Goal: Information Seeking & Learning: Learn about a topic

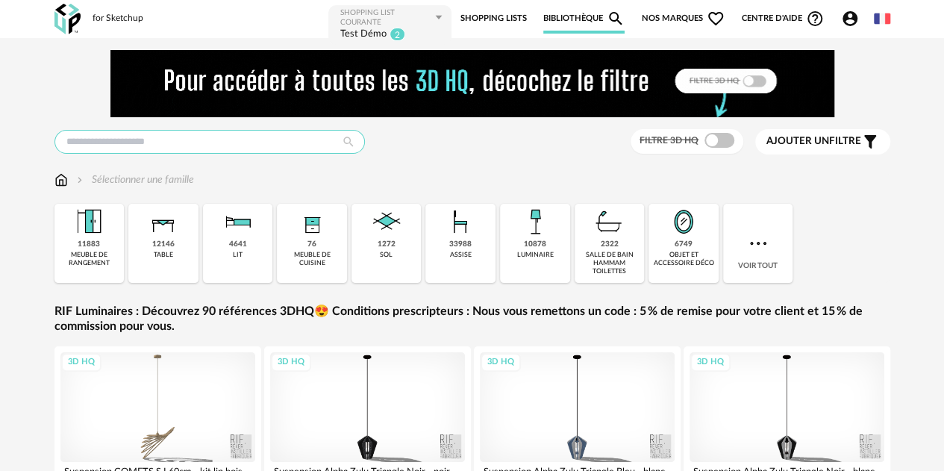
click at [233, 135] on input "text" at bounding box center [209, 142] width 310 height 24
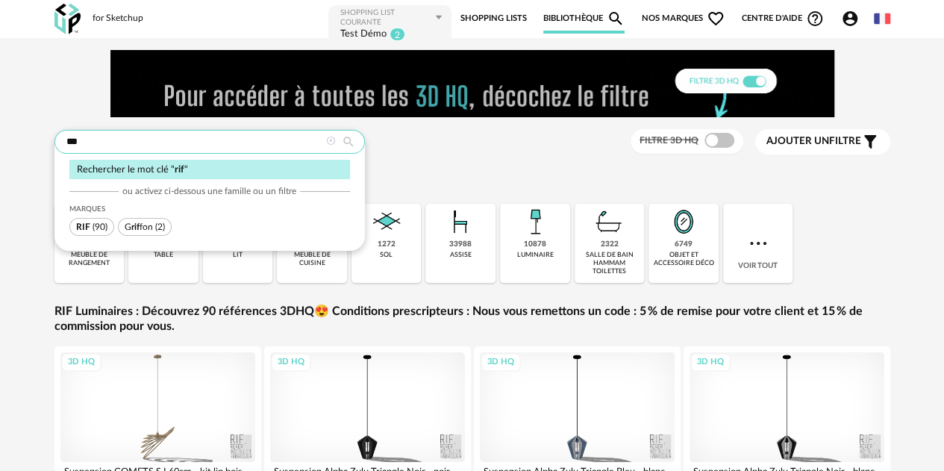
type input "***"
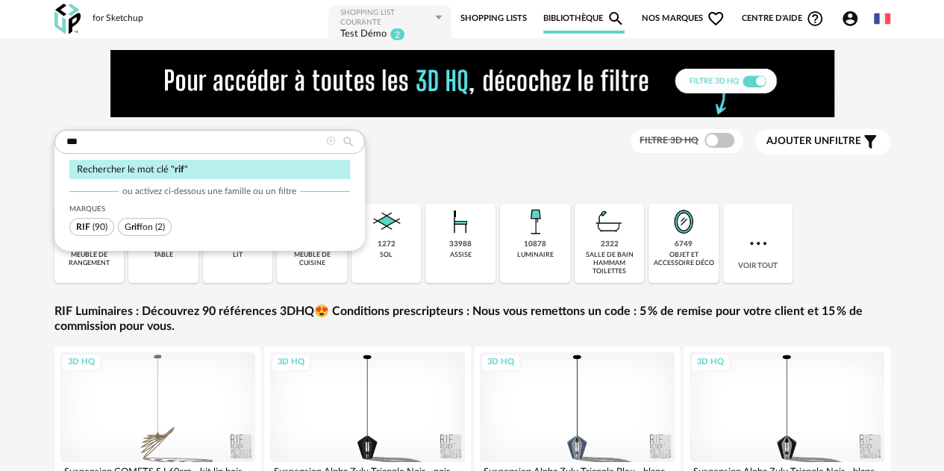
click at [104, 225] on span "(90)" at bounding box center [99, 226] width 15 height 9
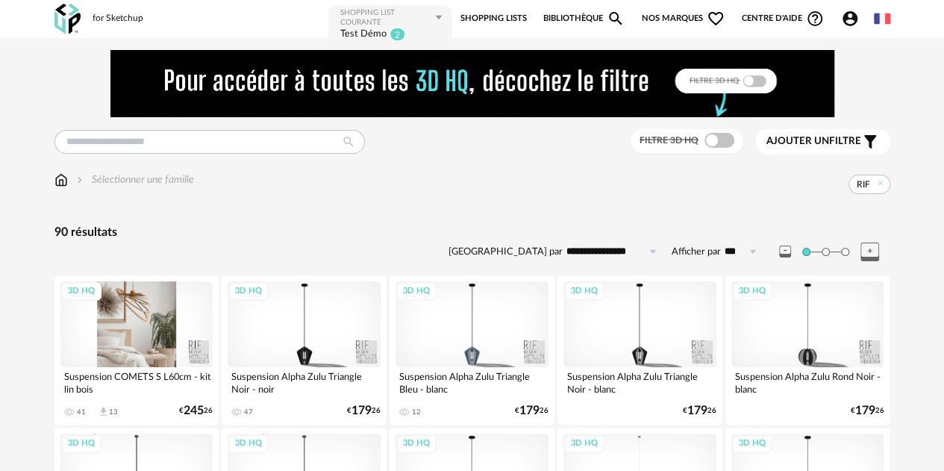
click at [120, 334] on div "3D HQ" at bounding box center [136, 324] width 153 height 86
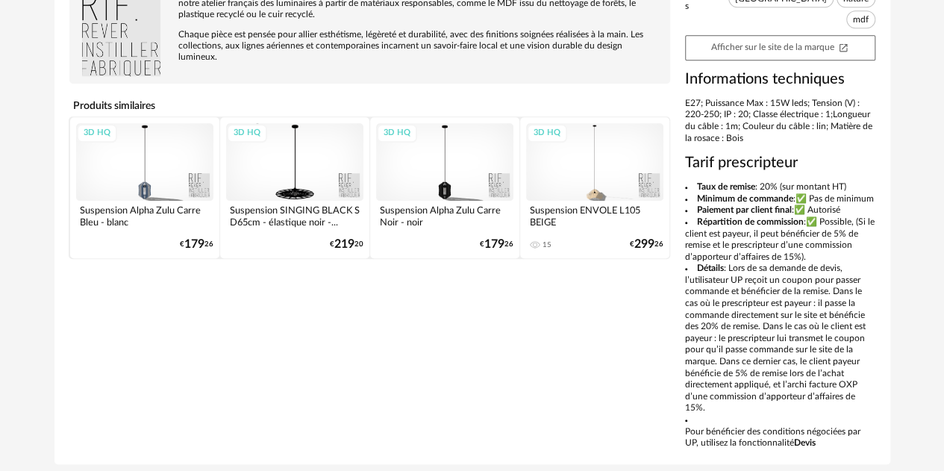
scroll to position [522, 0]
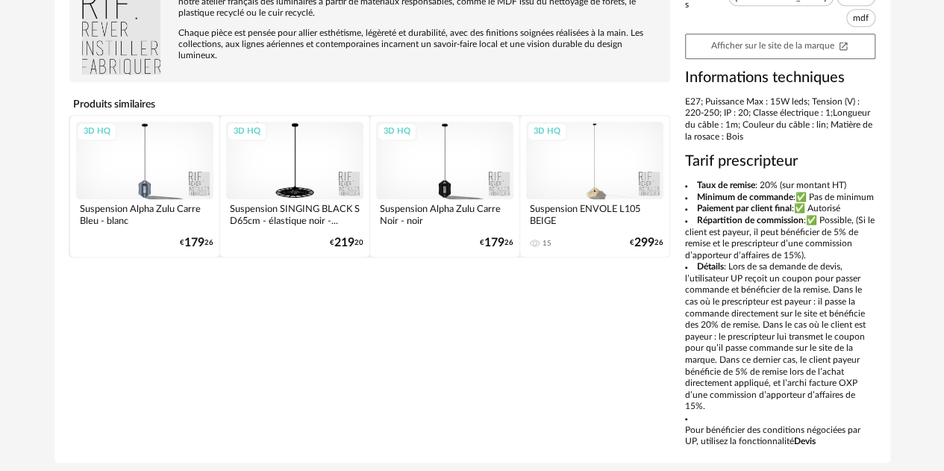
drag, startPoint x: 821, startPoint y: 210, endPoint x: 829, endPoint y: 244, distance: 34.6
click at [829, 244] on li "Répartition de commission :✅ Possible, (Si le client est payeur, il peut bénéfi…" at bounding box center [780, 238] width 190 height 46
copy li "Possible, (Si le client est payeur, il peut bénéficier de 5% de remise et le pr…"
click at [735, 216] on b "Répartition de commission" at bounding box center [750, 220] width 107 height 9
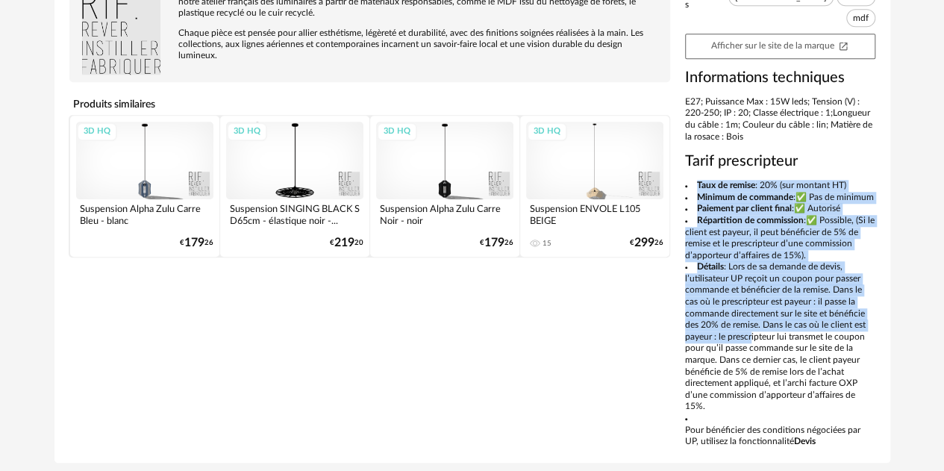
drag, startPoint x: 696, startPoint y: 162, endPoint x: 749, endPoint y: 324, distance: 171.0
click at [749, 324] on div "Taux de remise : 20% (sur montant HT) Minimum de commande :✅ Pas de minimum Pai…" at bounding box center [780, 314] width 190 height 268
click at [749, 324] on li "Détails : Lors de sa demande de devis, l’utilisateur UP reçoit un coupon pour p…" at bounding box center [780, 336] width 190 height 151
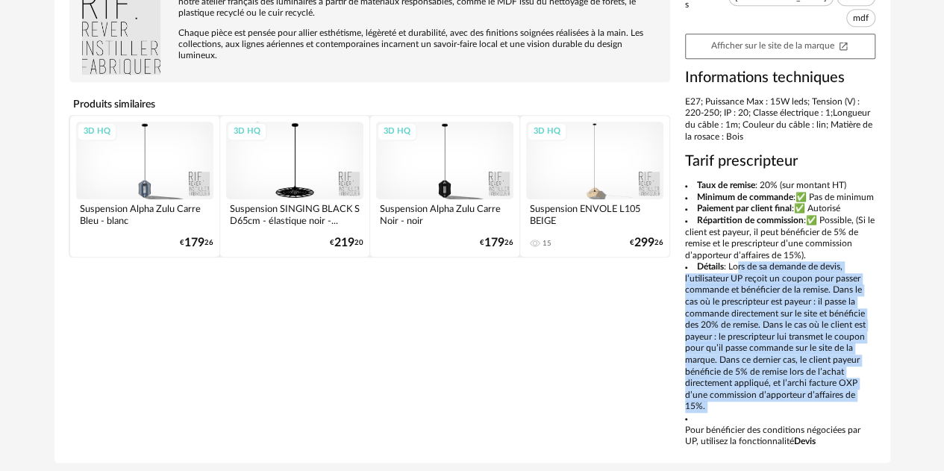
drag, startPoint x: 734, startPoint y: 255, endPoint x: 792, endPoint y: 399, distance: 155.3
click at [792, 399] on div "Taux de remise : 20% (sur montant HT) Minimum de commande :✅ Pas de minimum Pai…" at bounding box center [780, 314] width 190 height 268
copy li "ors de sa demande de devis, l’utilisateur UP reçoit un coupon pour passer comma…"
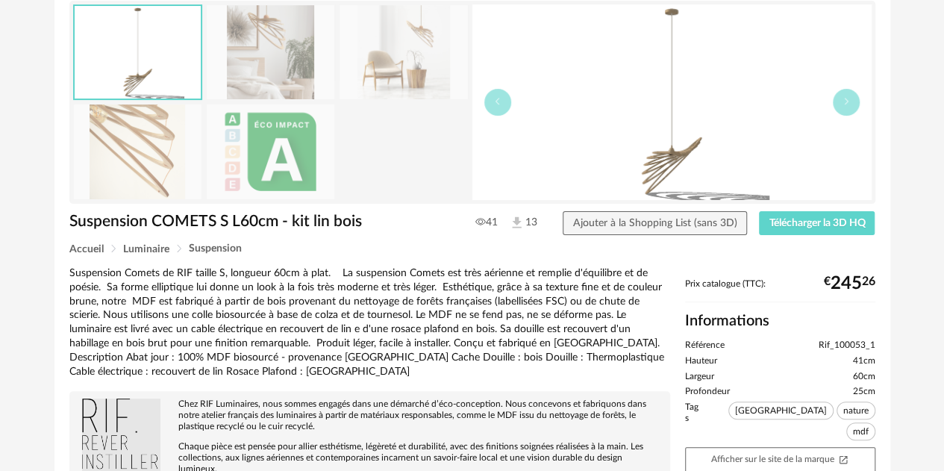
scroll to position [0, 0]
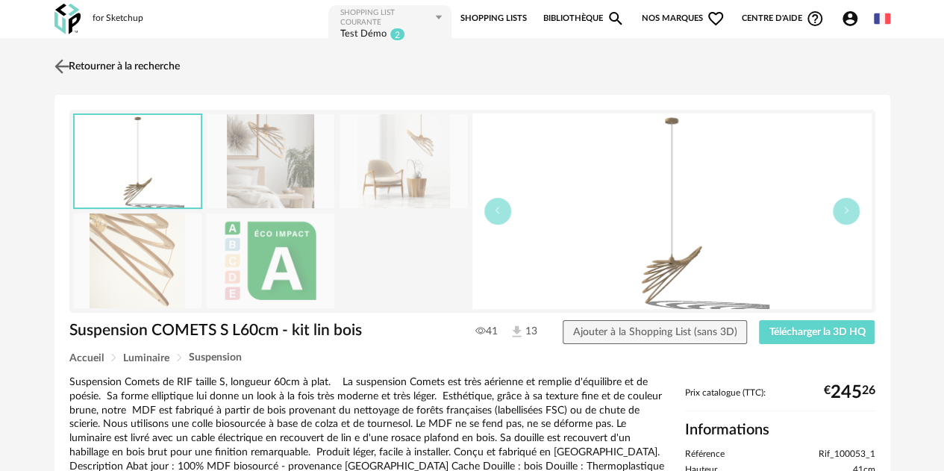
click at [113, 62] on link "Retourner à la recherche" at bounding box center [115, 66] width 129 height 33
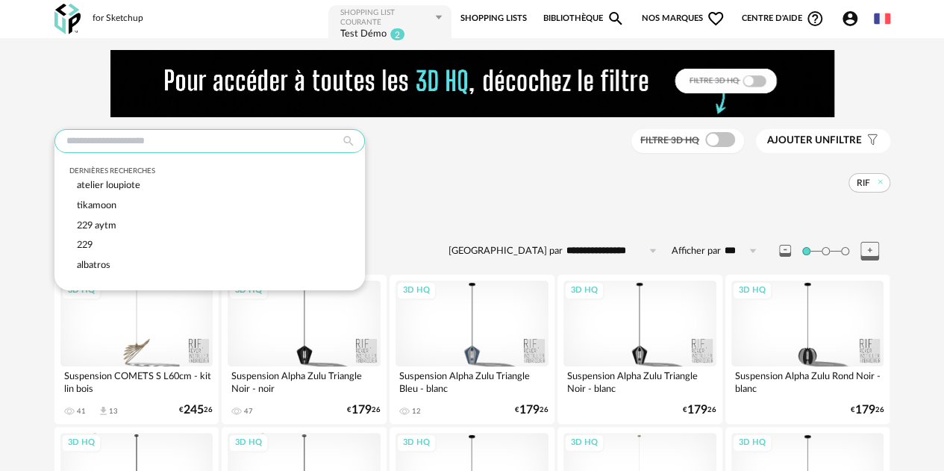
click at [175, 142] on input "text" at bounding box center [209, 141] width 310 height 24
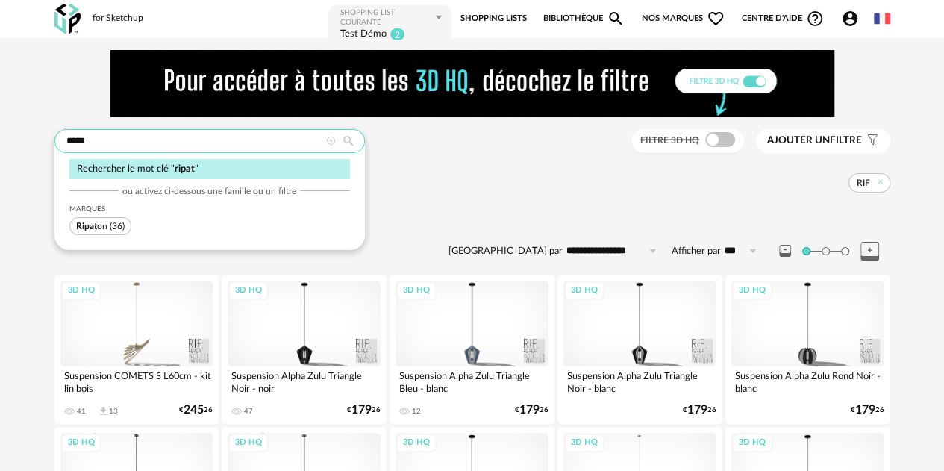
drag, startPoint x: 122, startPoint y: 145, endPoint x: 24, endPoint y: 131, distance: 98.7
type input "*******"
type input "**********"
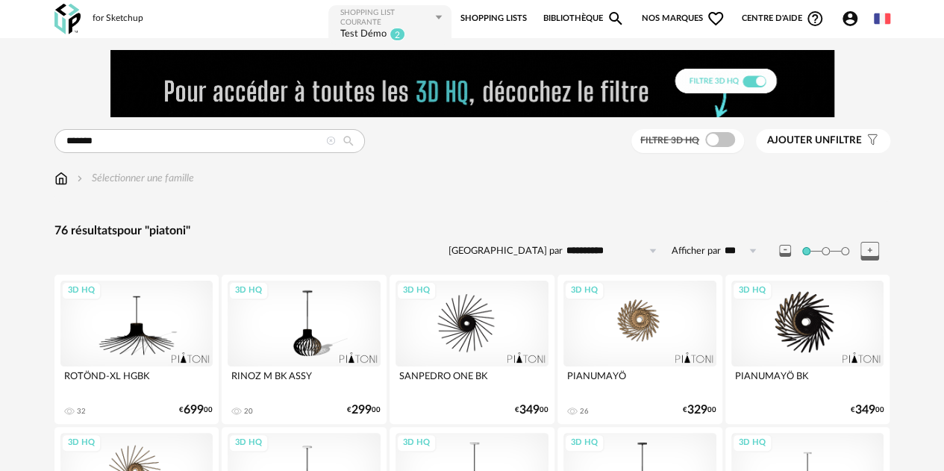
click at [289, 319] on div "3D HQ" at bounding box center [304, 323] width 153 height 86
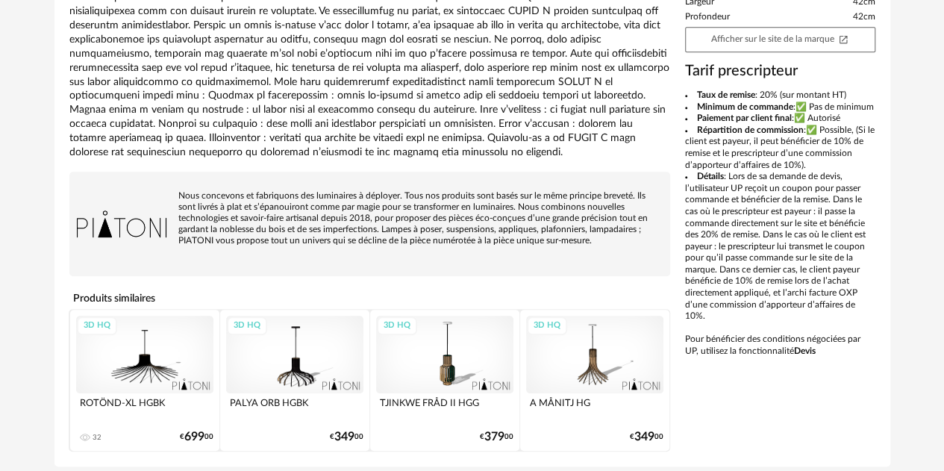
scroll to position [413, 0]
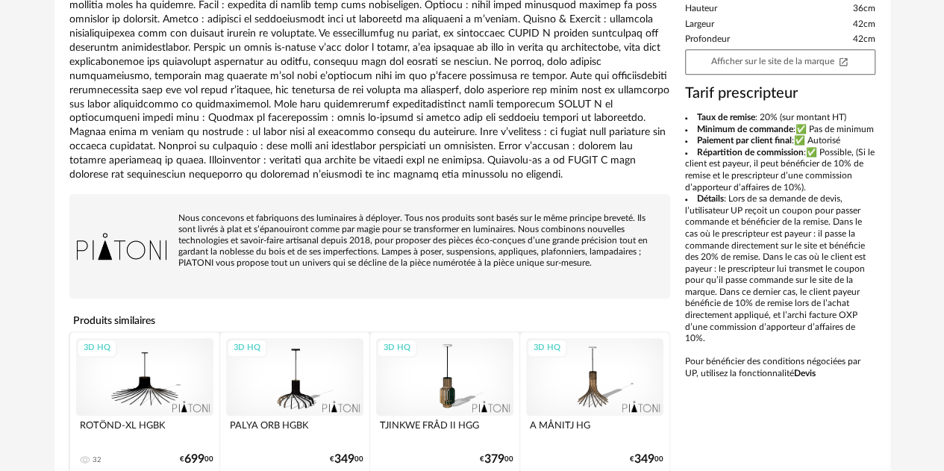
drag, startPoint x: 683, startPoint y: 116, endPoint x: 776, endPoint y: 380, distance: 280.5
click at [776, 380] on div "Nous concevons et fabriquons des luminaires à déployer. Tous nos produits sont …" at bounding box center [472, 193] width 821 height 559
click at [716, 215] on li "Détails : Lors de sa demande de devis, l’utilisateur UP reçoit un coupon pour p…" at bounding box center [780, 268] width 190 height 151
drag, startPoint x: 729, startPoint y: 208, endPoint x: 882, endPoint y: 336, distance: 199.0
click at [882, 336] on div "RINOZ M BK ASSY 20 Ajouter à la Shopping List (sans 3D) Télécharger la 3D HQ Ac…" at bounding box center [471, 84] width 835 height 807
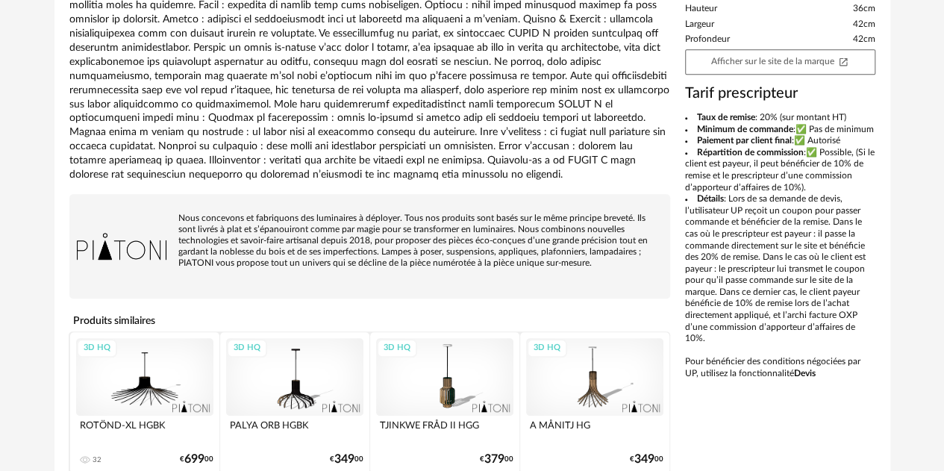
copy li "Lors de sa demande de devis, l’utilisateur UP reçoit un coupon pour passer comm…"
click at [808, 173] on li "Répartition de commission :✅ Possible, (Si le client est payeur, il peut bénéfi…" at bounding box center [780, 170] width 190 height 46
drag, startPoint x: 729, startPoint y: 208, endPoint x: 871, endPoint y: 329, distance: 186.2
click at [877, 337] on div "Prix catalogue (TTC): € 299 00 Informations Référence Piatoni_J25_B._S._XB1._RB…" at bounding box center [779, 153] width 205 height 454
copy li "Lors de sa demande de devis, l’utilisateur UP reçoit un coupon pour passer comm…"
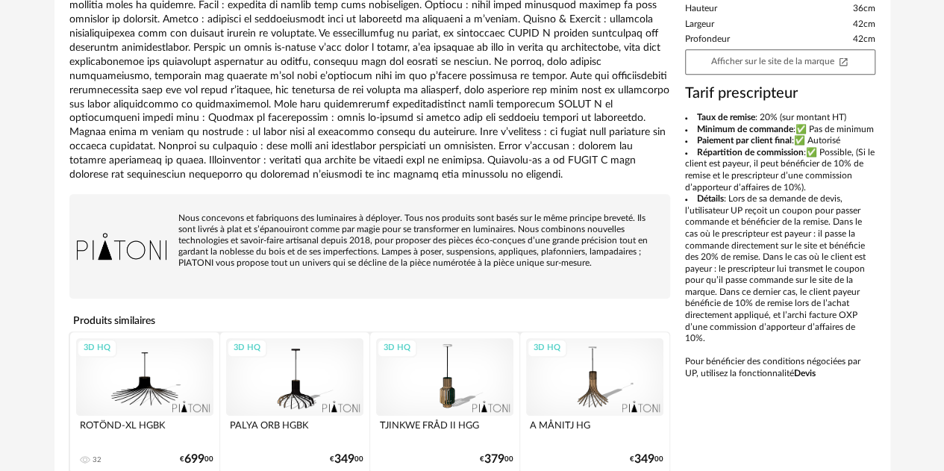
click at [777, 179] on li "Répartition de commission :✅ Possible, (Si le client est payeur, il peut bénéfi…" at bounding box center [780, 170] width 190 height 46
drag, startPoint x: 821, startPoint y: 161, endPoint x: 807, endPoint y: 196, distance: 37.8
click at [807, 193] on li "Répartition de commission :✅ Possible, (Si le client est payeur, il peut bénéfi…" at bounding box center [780, 170] width 190 height 46
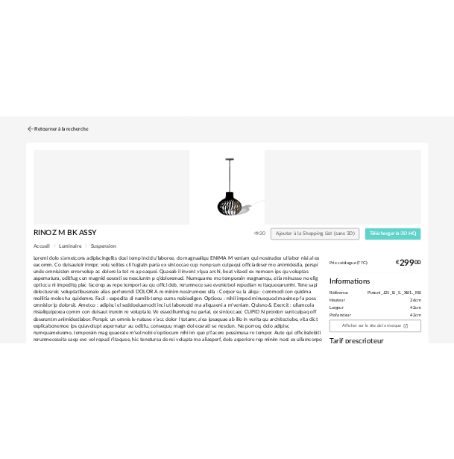
scroll to position [0, 0]
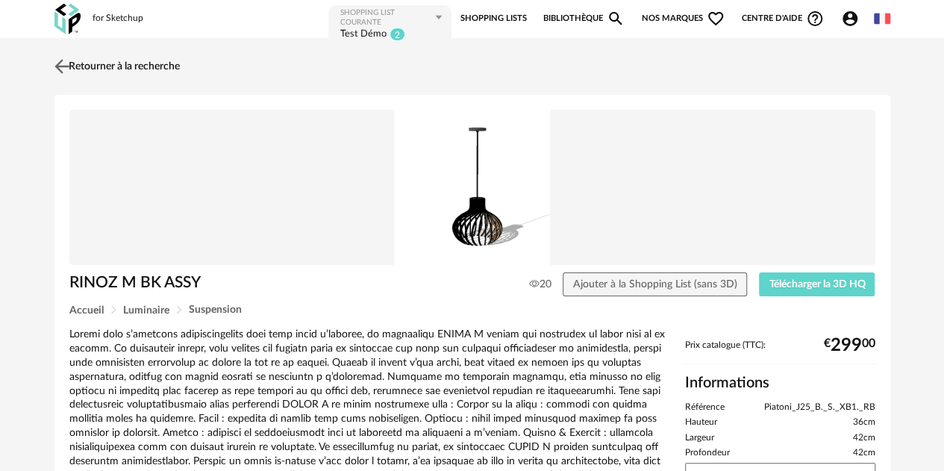
click at [102, 65] on link "Retourner à la recherche" at bounding box center [115, 66] width 129 height 33
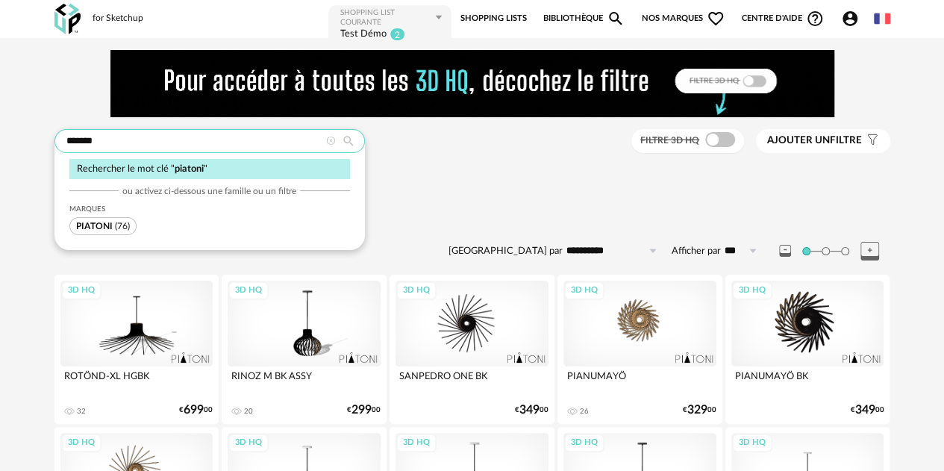
click at [107, 142] on input "*******" at bounding box center [209, 141] width 310 height 24
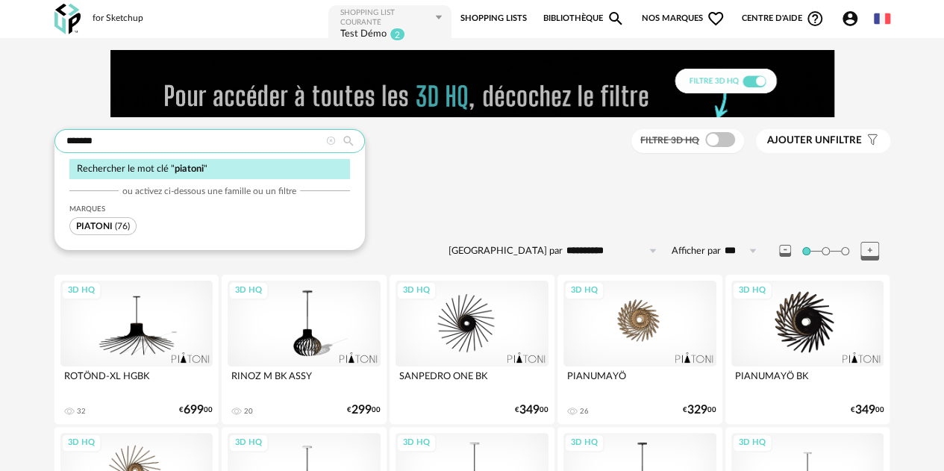
drag, startPoint x: 107, startPoint y: 140, endPoint x: 40, endPoint y: 148, distance: 67.5
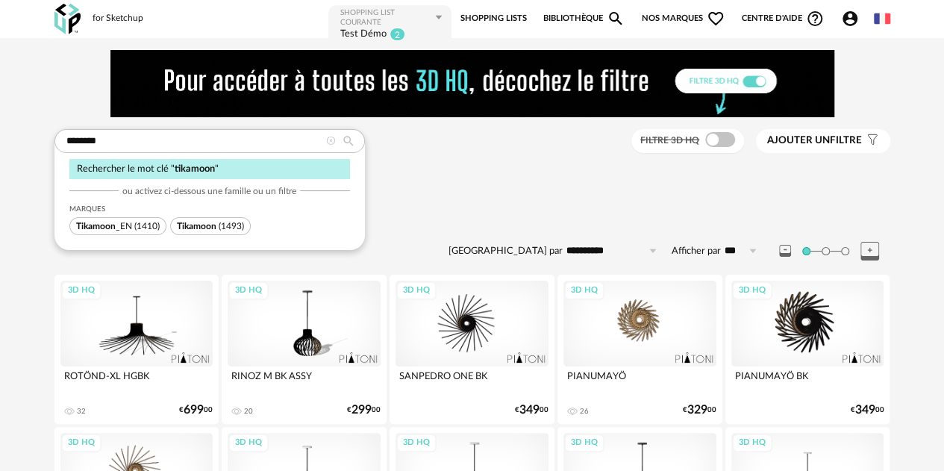
click at [212, 231] on span "Tikamoon (1493)" at bounding box center [210, 226] width 81 height 18
type input "*******"
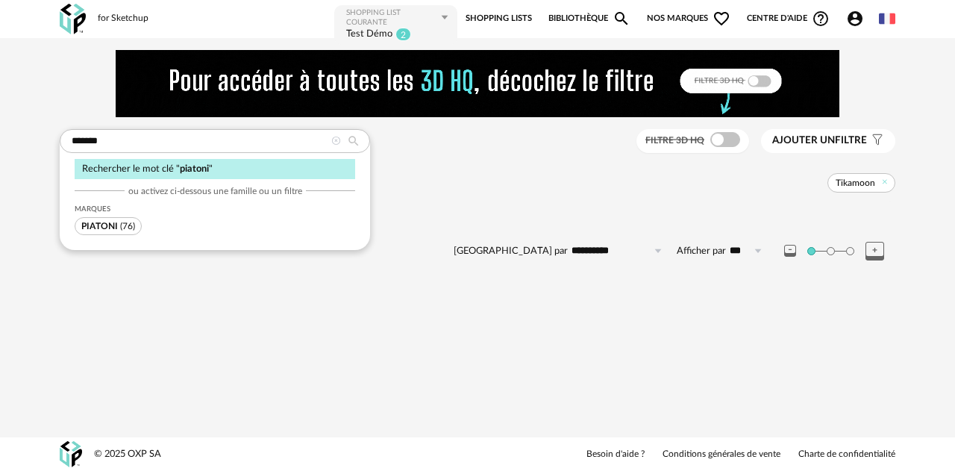
drag, startPoint x: 626, startPoint y: 205, endPoint x: 437, endPoint y: 169, distance: 192.2
click at [625, 205] on div "**********" at bounding box center [477, 174] width 859 height 249
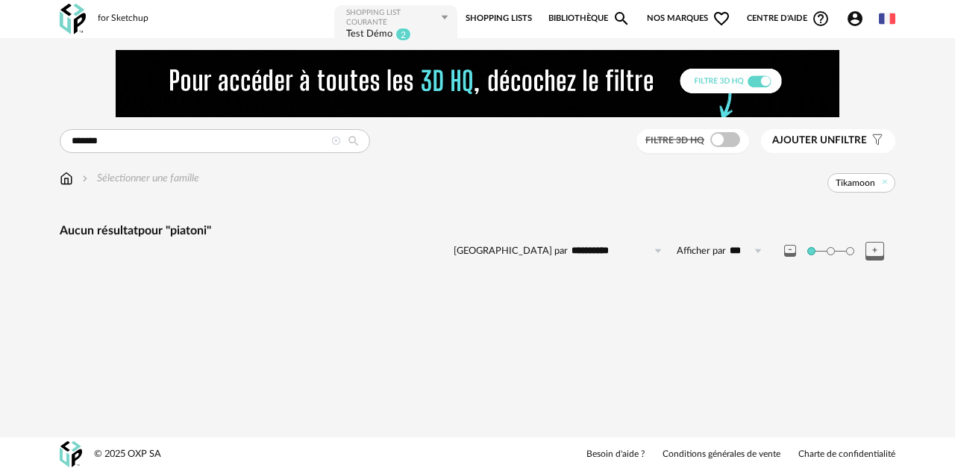
click at [336, 142] on icon at bounding box center [336, 142] width 10 height 10
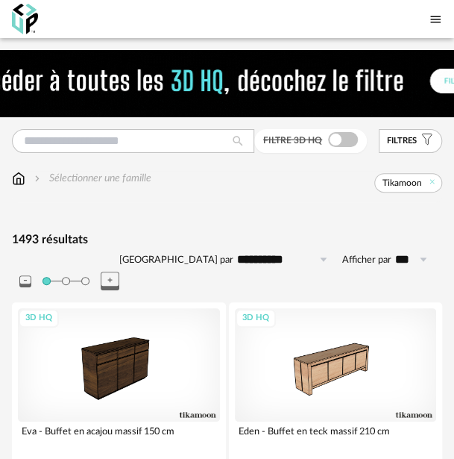
click at [430, 183] on icon at bounding box center [432, 183] width 10 height 10
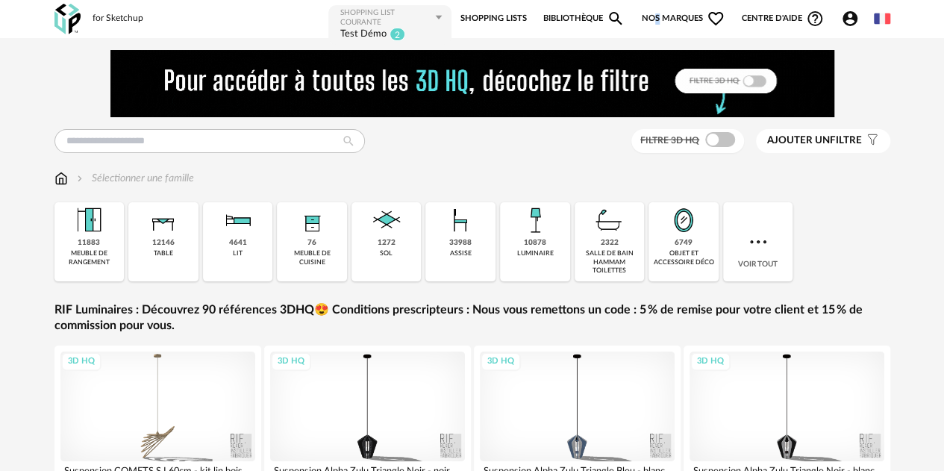
click at [656, 16] on span "Nos marques Heart Outline icon" at bounding box center [683, 19] width 84 height 30
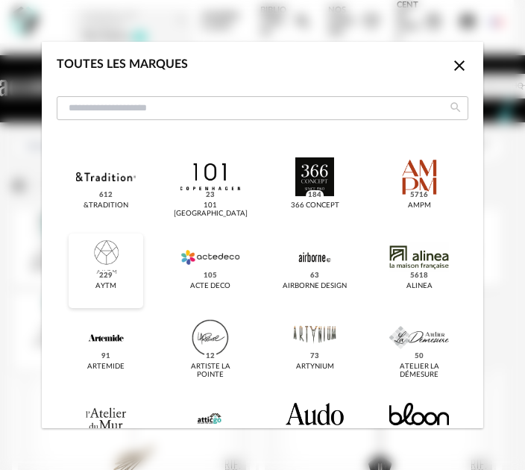
click at [104, 246] on div "dialog" at bounding box center [105, 257] width 59 height 39
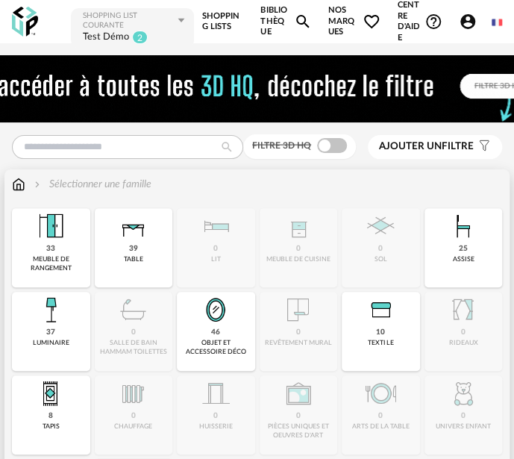
click at [130, 183] on div "Sélectionner une famille Close icon 33 meuble de rangement 39 table 0 lit 0 meu…" at bounding box center [256, 357] width 505 height 376
click at [130, 183] on div "Sélectionner une famille" at bounding box center [91, 184] width 120 height 15
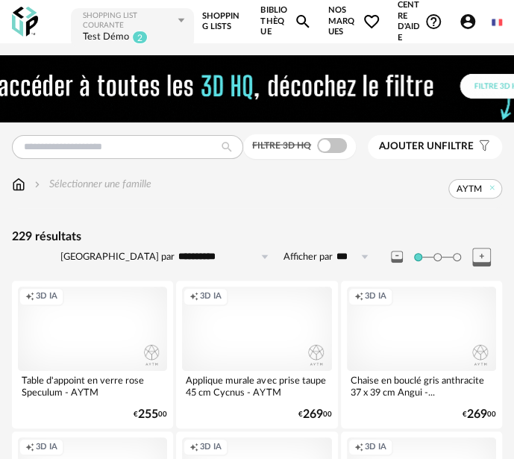
click at [97, 330] on div "Creation icon 3D IA" at bounding box center [92, 328] width 149 height 84
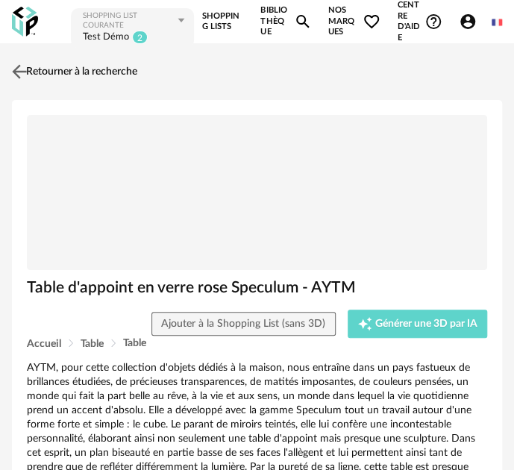
click at [12, 69] on img at bounding box center [20, 72] width 22 height 22
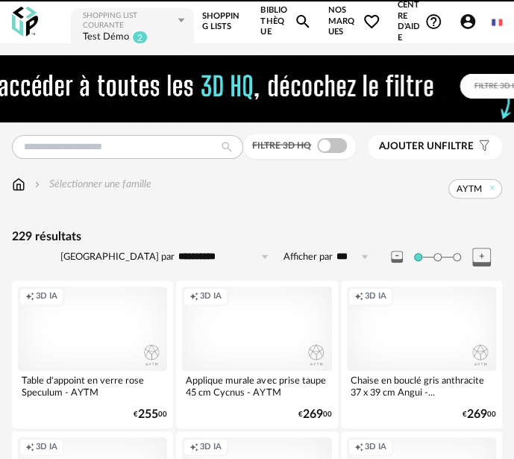
click at [331, 13] on span "Nos marques Heart Outline icon" at bounding box center [354, 21] width 52 height 43
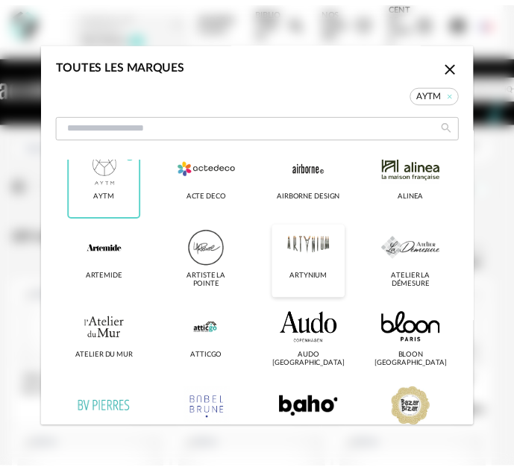
scroll to position [75, 0]
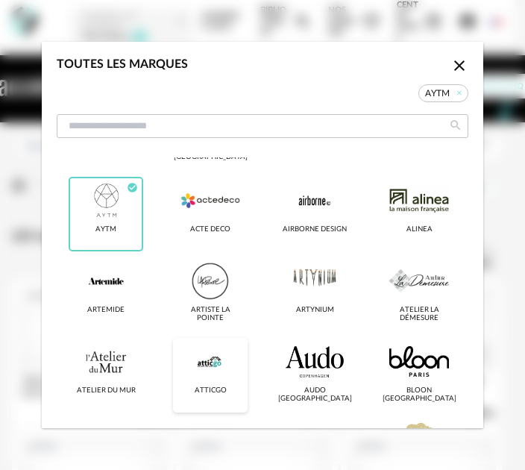
click at [207, 366] on div "dialog" at bounding box center [210, 361] width 59 height 39
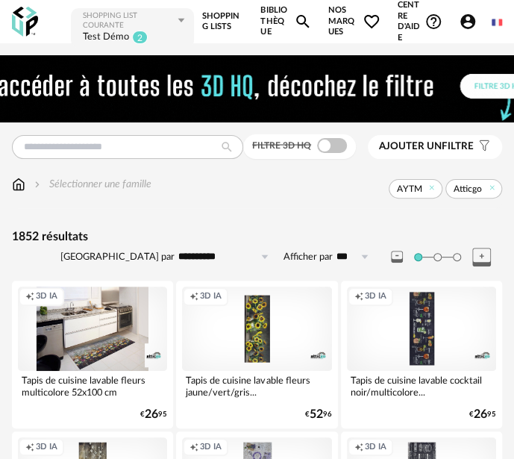
click at [137, 316] on div "Creation icon 3D IA" at bounding box center [92, 328] width 149 height 84
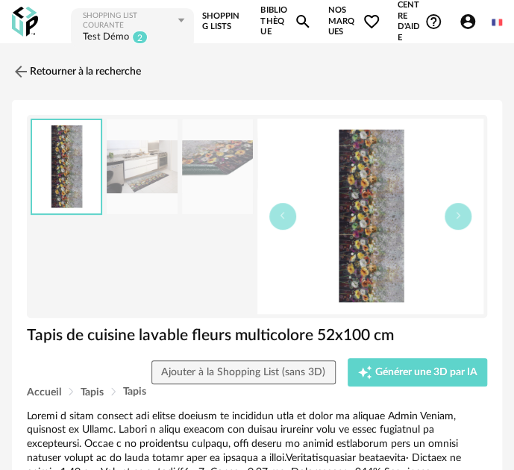
click at [352, 26] on span "Nos marques Heart Outline icon" at bounding box center [354, 21] width 52 height 43
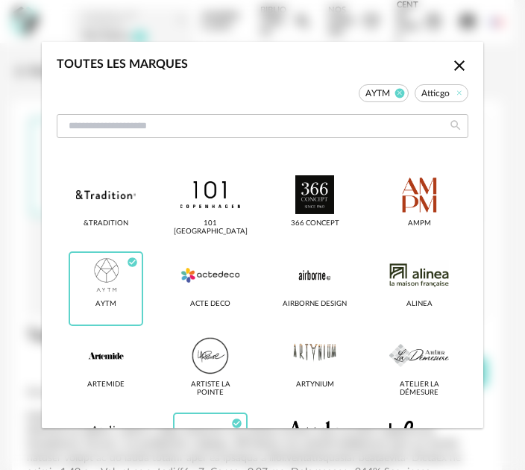
click at [395, 89] on icon "dialog" at bounding box center [400, 93] width 10 height 10
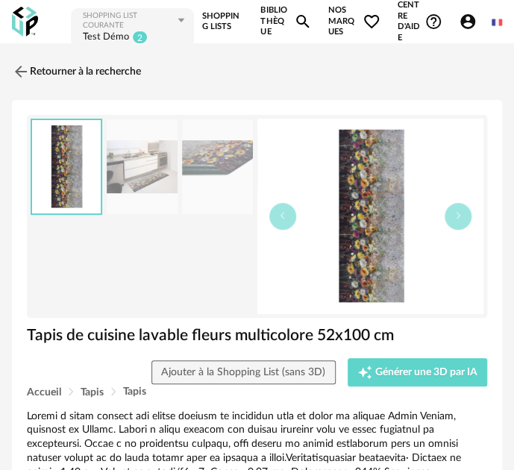
click at [357, 19] on span "Nos marques Heart Outline icon" at bounding box center [354, 21] width 52 height 43
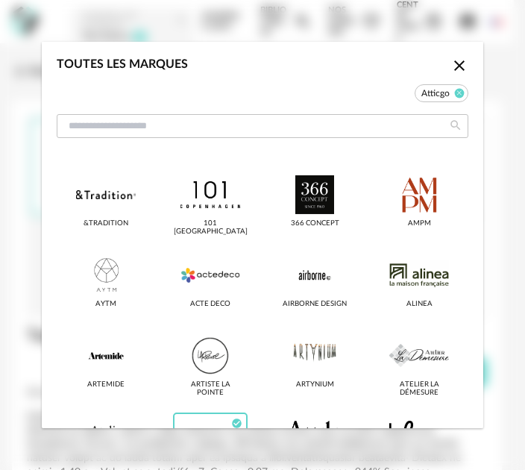
click at [455, 90] on icon "dialog" at bounding box center [460, 93] width 10 height 10
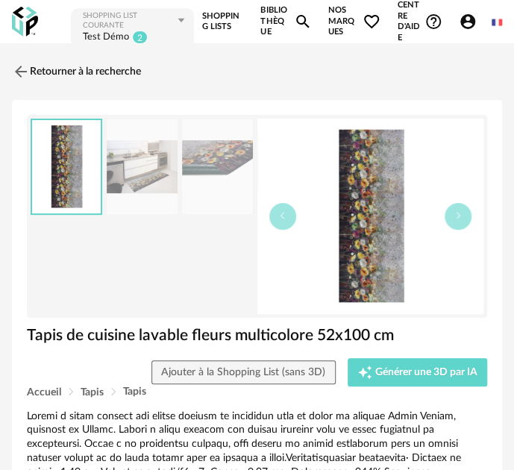
click at [352, 19] on span "Nos marques Heart Outline icon" at bounding box center [354, 21] width 52 height 43
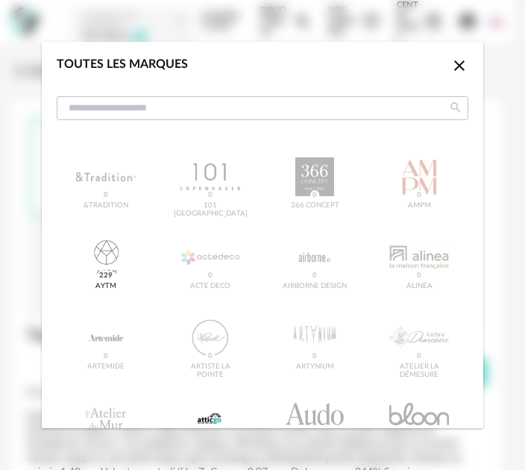
click at [451, 62] on icon "Close icon" at bounding box center [460, 66] width 18 height 18
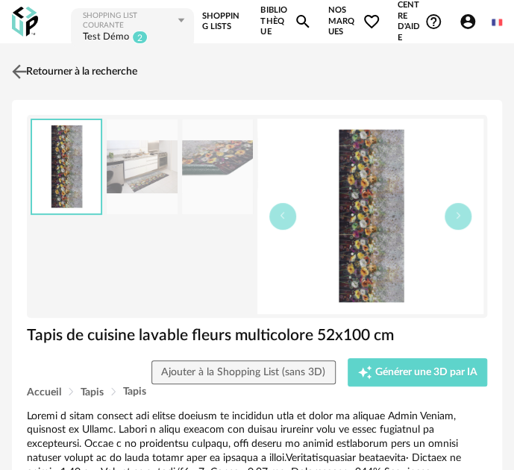
click at [33, 68] on link "Retourner à la recherche" at bounding box center [72, 71] width 129 height 33
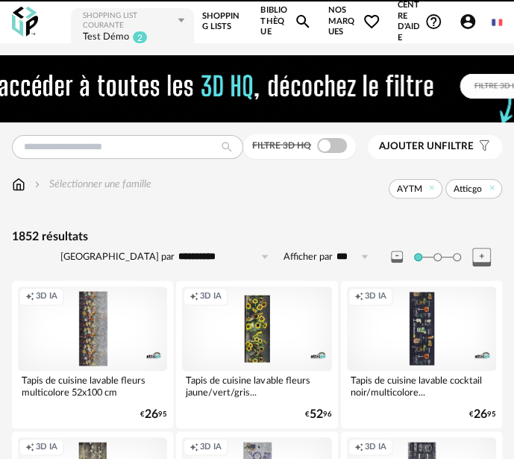
click at [336, 17] on span "Nos marques Heart Outline icon" at bounding box center [354, 21] width 52 height 43
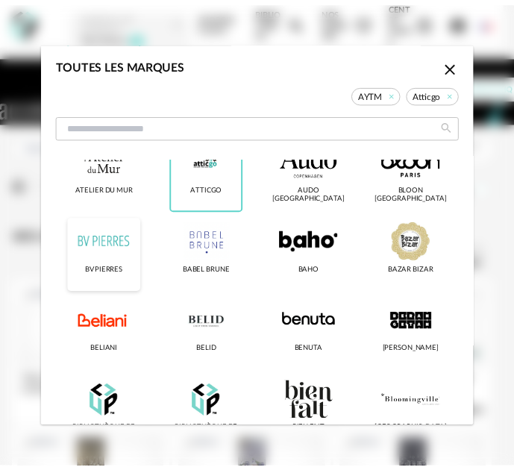
scroll to position [298, 0]
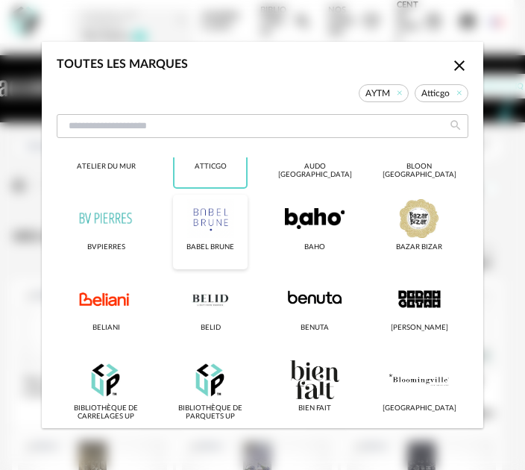
click at [197, 215] on div "dialog" at bounding box center [210, 218] width 59 height 39
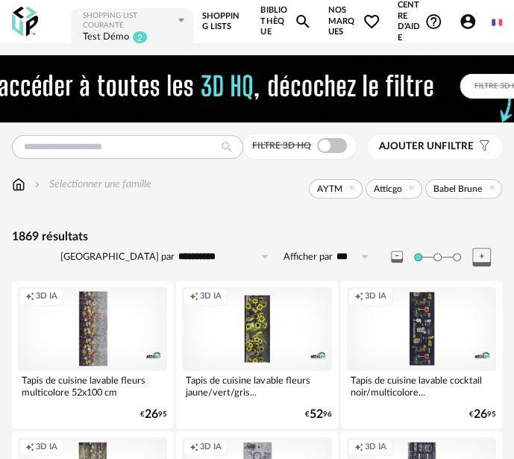
drag, startPoint x: 413, startPoint y: 191, endPoint x: 404, endPoint y: 190, distance: 9.7
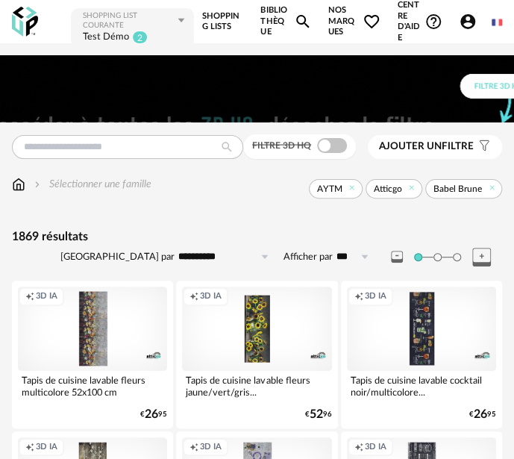
click at [413, 191] on icon at bounding box center [412, 188] width 10 height 10
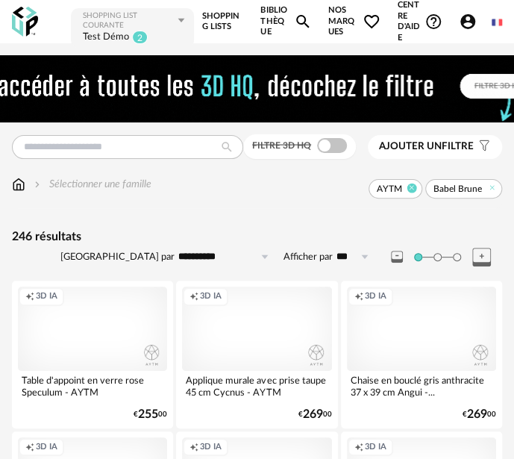
click at [413, 189] on icon at bounding box center [412, 188] width 10 height 10
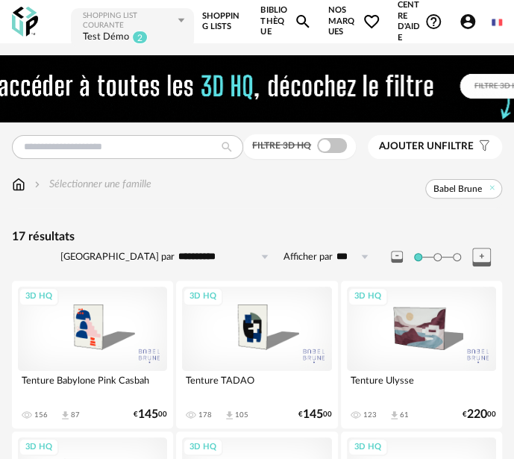
click at [124, 329] on div "3D HQ" at bounding box center [92, 328] width 149 height 84
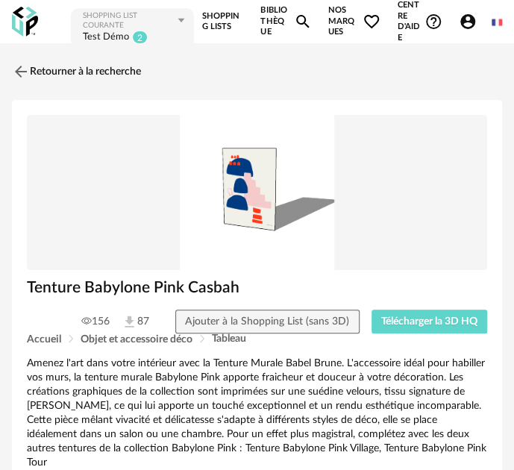
click at [17, 1] on div "for Sketchup Nouvelle shopping list Mettre à jour ma Shopping List Refresh icon…" at bounding box center [257, 21] width 514 height 43
click at [22, 72] on img at bounding box center [20, 72] width 22 height 22
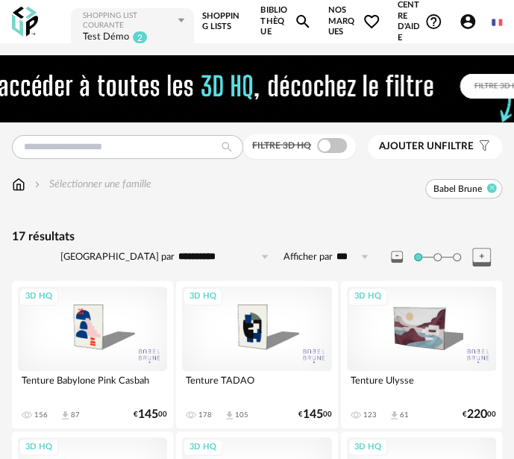
click at [490, 189] on icon at bounding box center [492, 188] width 10 height 10
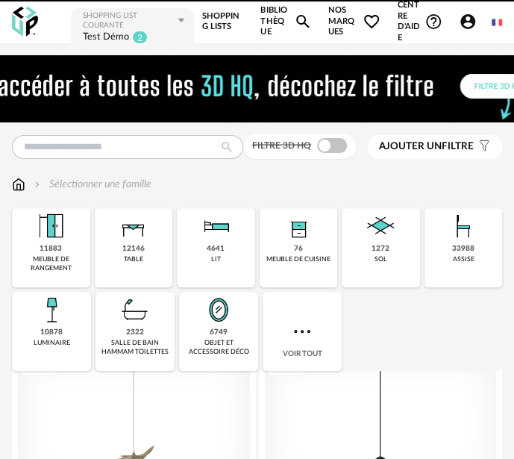
click at [330, 15] on span "Nos marques Heart Outline icon" at bounding box center [354, 21] width 52 height 43
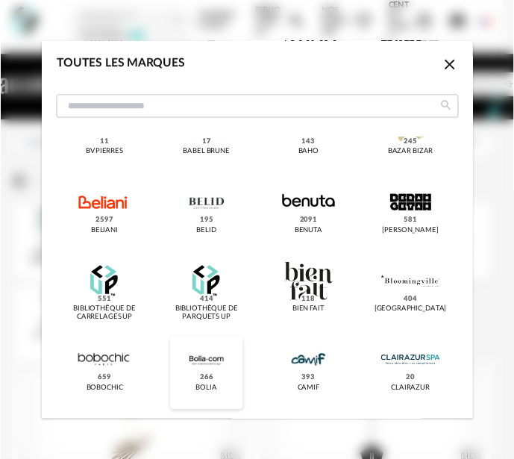
scroll to position [448, 0]
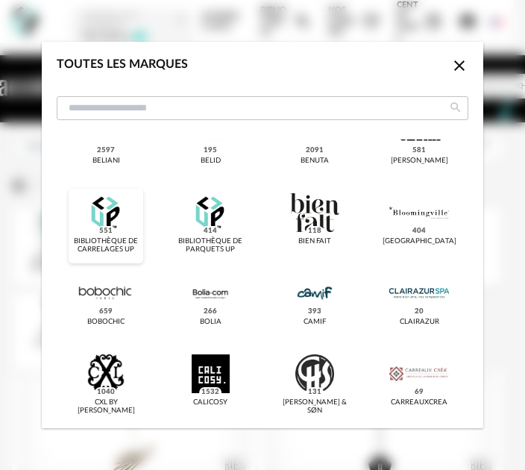
click at [110, 216] on div "dialog" at bounding box center [105, 212] width 59 height 39
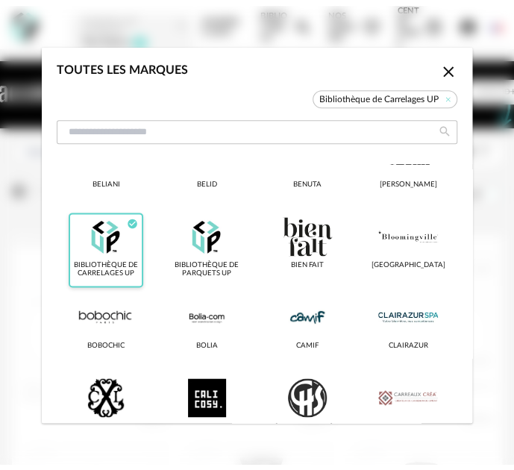
scroll to position [465, 0]
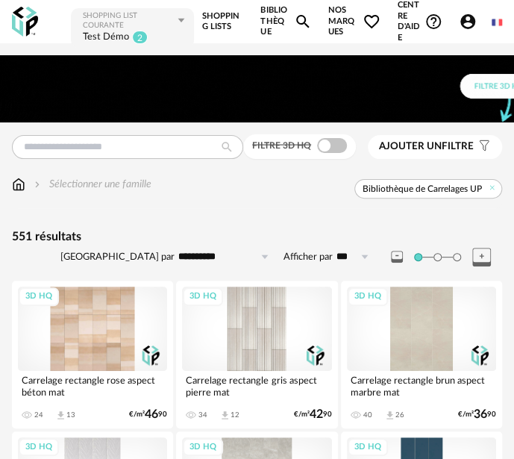
click at [120, 345] on div "3D HQ" at bounding box center [92, 328] width 149 height 84
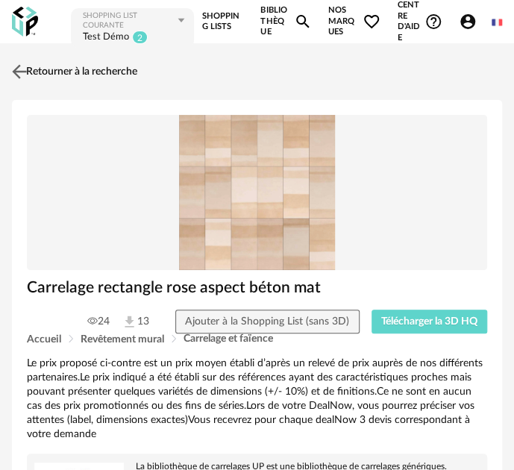
click at [16, 69] on img at bounding box center [20, 72] width 22 height 22
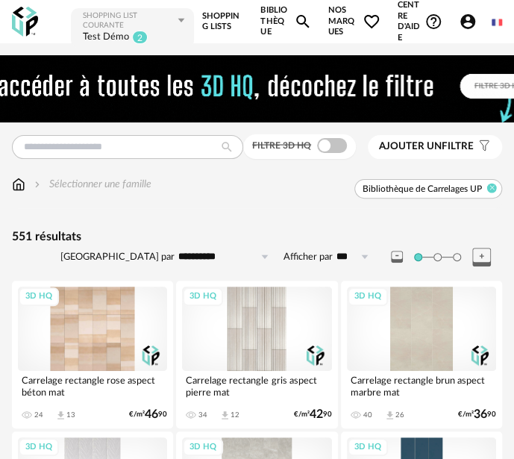
click at [495, 193] on icon at bounding box center [492, 188] width 10 height 10
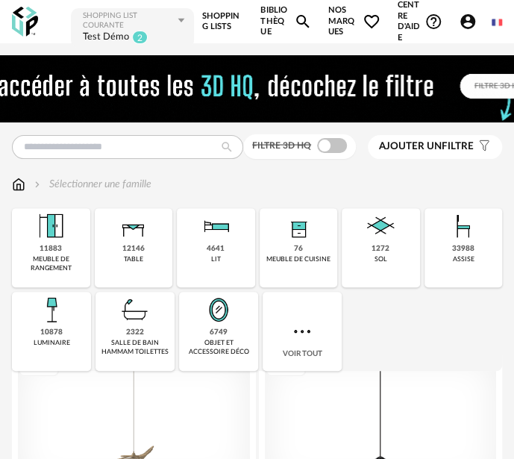
click at [342, 24] on span "Nos marques Heart Outline icon" at bounding box center [354, 21] width 52 height 43
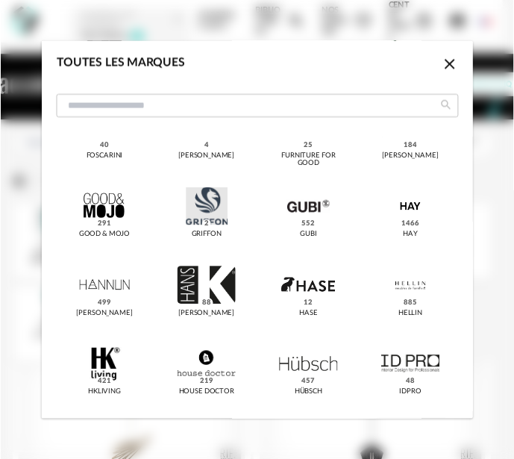
scroll to position [1268, 0]
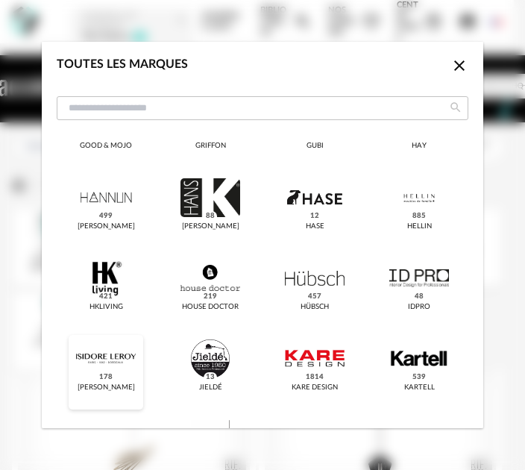
click at [100, 366] on div "dialog" at bounding box center [105, 358] width 59 height 39
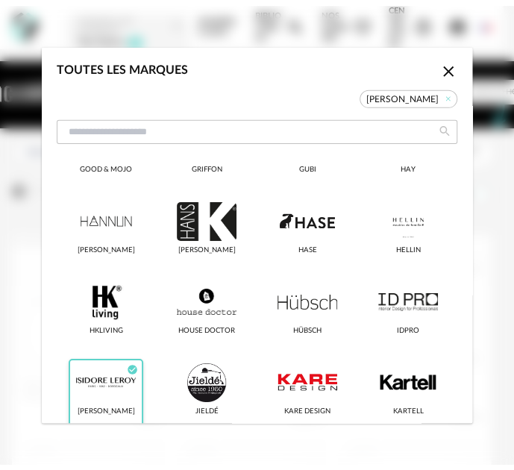
scroll to position [1286, 0]
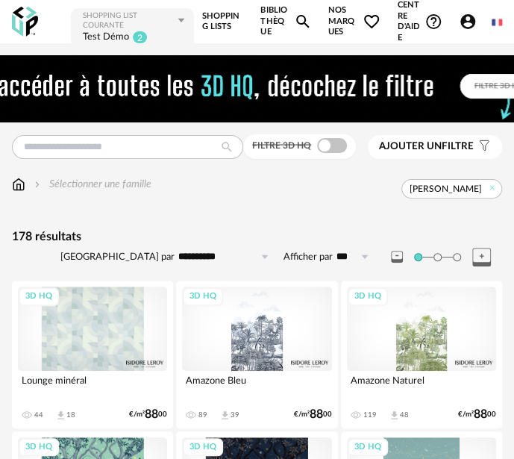
click at [101, 335] on div "3D HQ" at bounding box center [92, 328] width 149 height 84
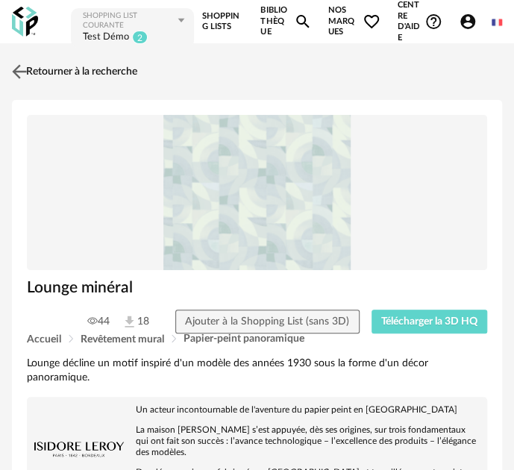
click at [41, 71] on link "Retourner à la recherche" at bounding box center [72, 71] width 129 height 33
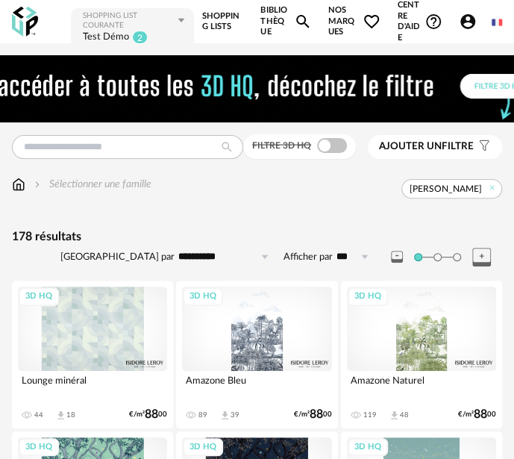
click at [345, 16] on span "Nos marques Heart Outline icon" at bounding box center [354, 21] width 52 height 43
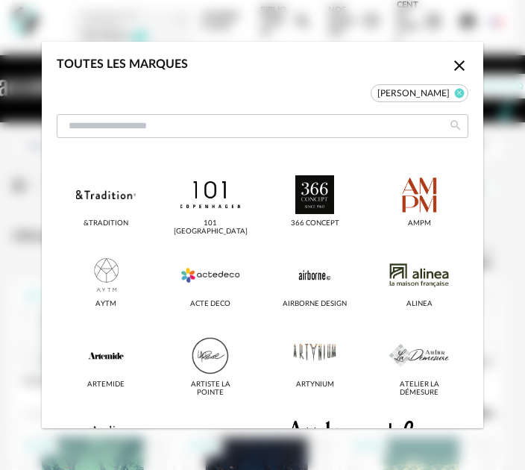
click at [455, 90] on icon "dialog" at bounding box center [460, 93] width 10 height 10
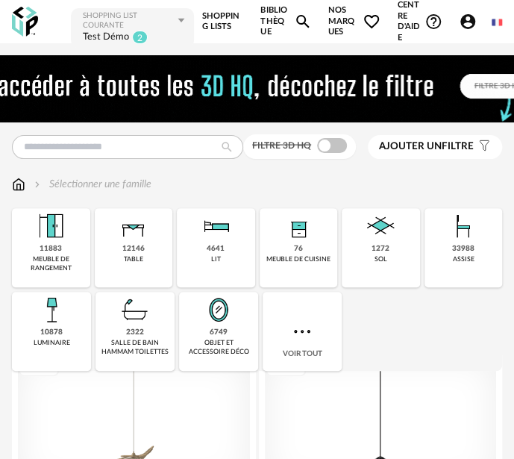
click at [333, 14] on span "Nos marques Heart Outline icon" at bounding box center [354, 21] width 52 height 43
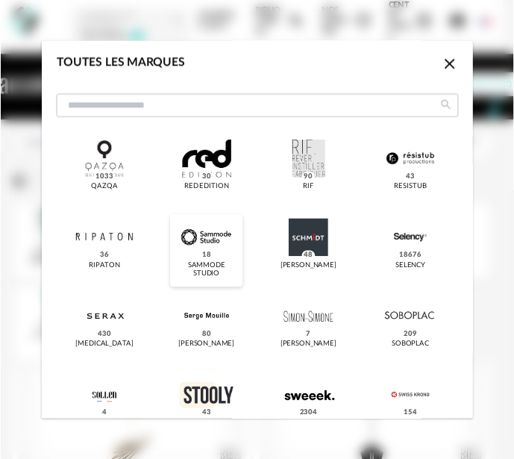
scroll to position [2611, 0]
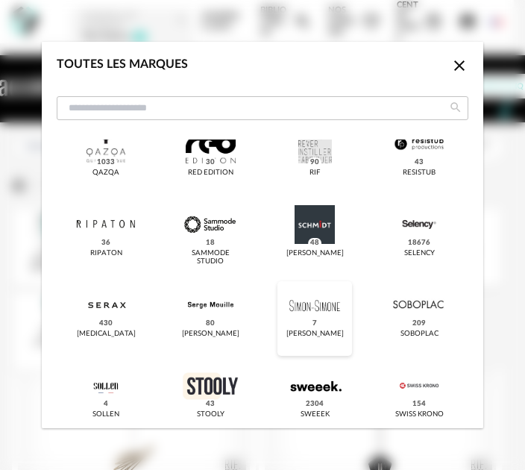
click at [313, 310] on div "dialog" at bounding box center [314, 305] width 59 height 39
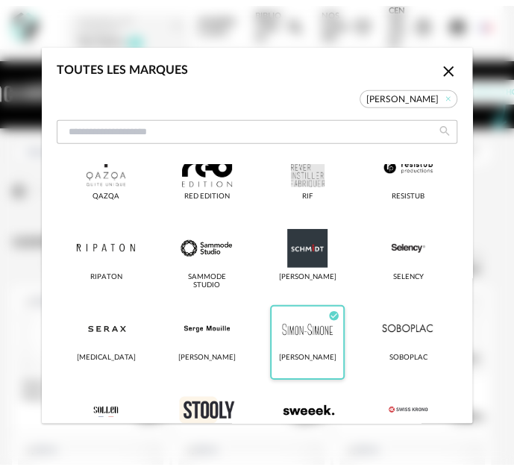
scroll to position [2629, 0]
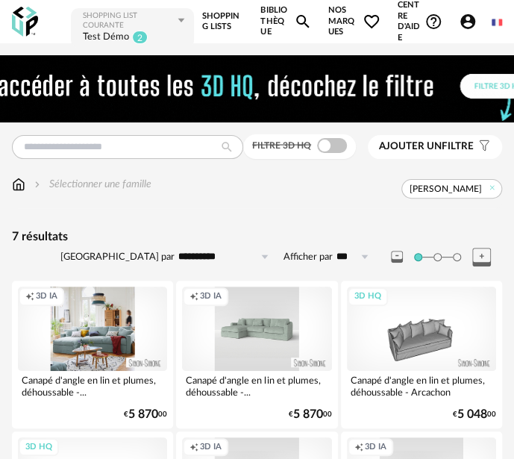
click at [109, 337] on div "Creation icon 3D IA" at bounding box center [92, 328] width 149 height 84
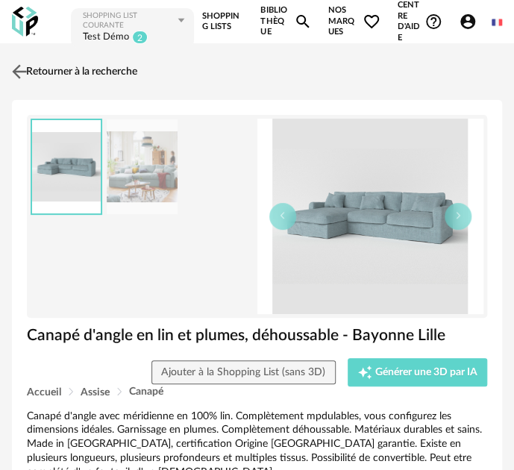
click at [69, 75] on link "Retourner à la recherche" at bounding box center [72, 71] width 129 height 33
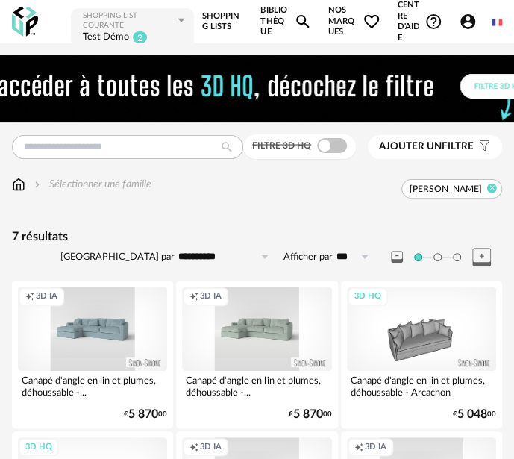
click at [492, 192] on icon at bounding box center [492, 188] width 10 height 10
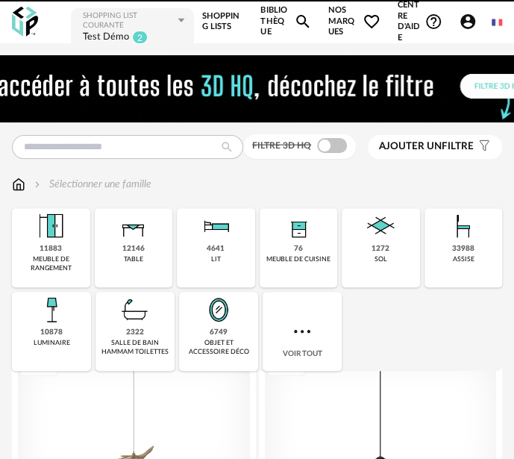
click at [337, 25] on span "Nos marques Heart Outline icon" at bounding box center [354, 21] width 52 height 43
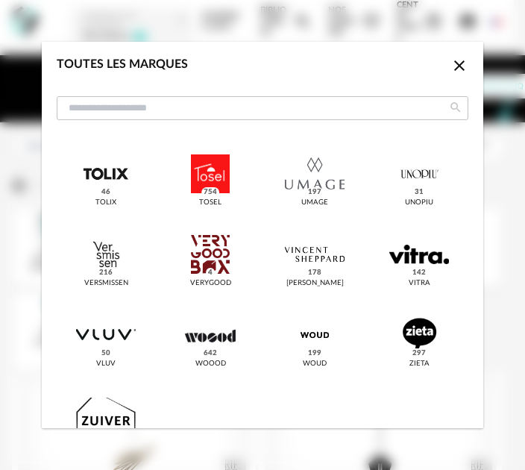
scroll to position [3040, 0]
